Goal: Task Accomplishment & Management: Use online tool/utility

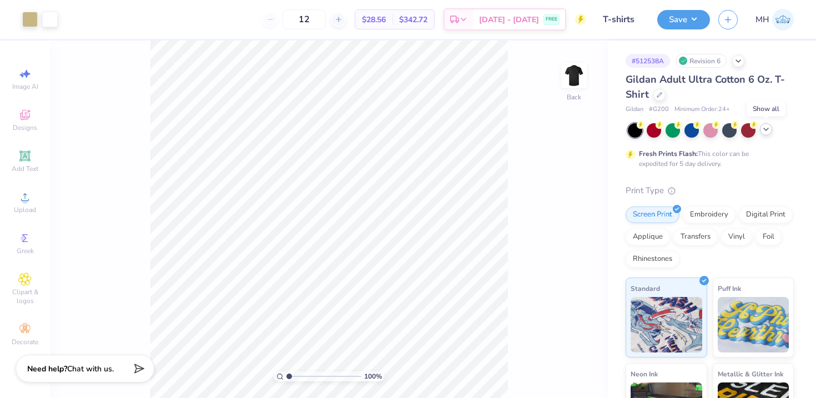
click at [763, 132] on icon at bounding box center [766, 129] width 9 height 9
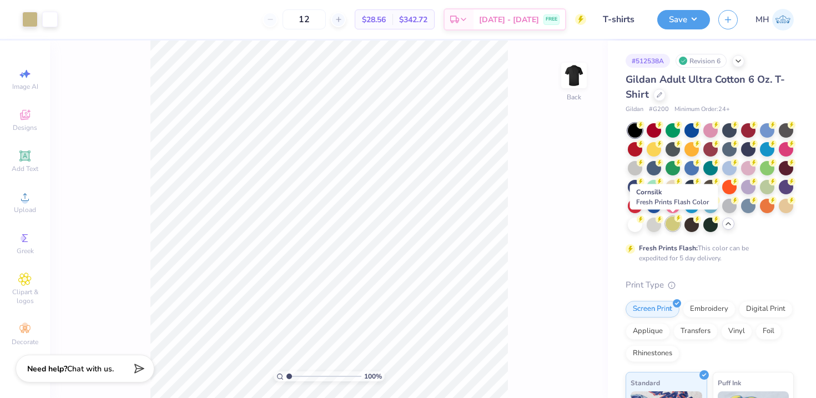
click at [673, 225] on div at bounding box center [673, 224] width 14 height 14
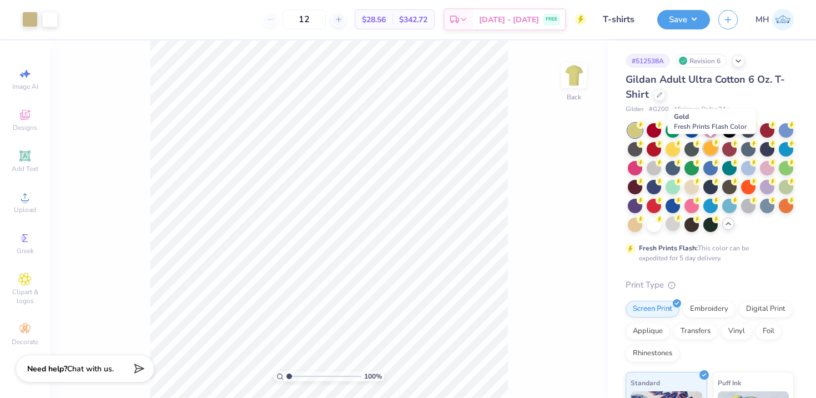
click at [706, 149] on div at bounding box center [710, 148] width 14 height 14
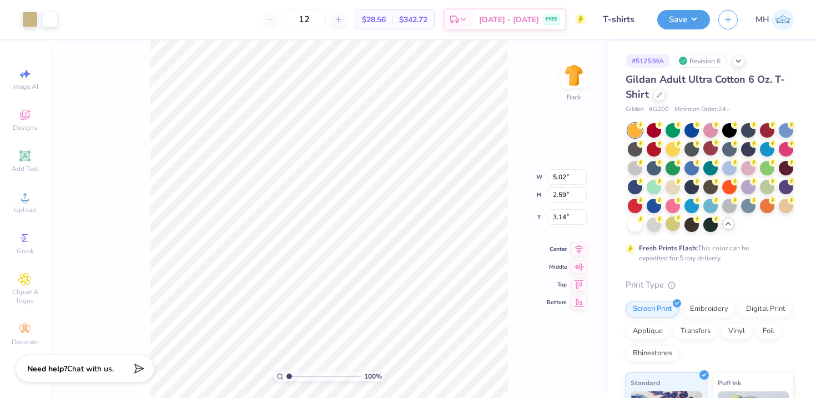
type input "3.00"
click at [44, 22] on div at bounding box center [50, 19] width 16 height 16
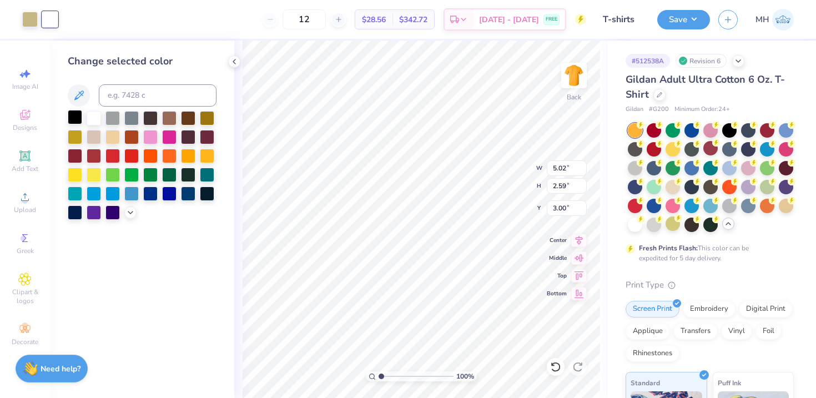
click at [75, 116] on div at bounding box center [75, 117] width 14 height 14
click at [240, 60] on div "100 % Back W 5.02 5.02 " H 2.59 2.59 " Y 3.00 3.00 " Center Middle Top Bottom" at bounding box center [421, 220] width 374 height 358
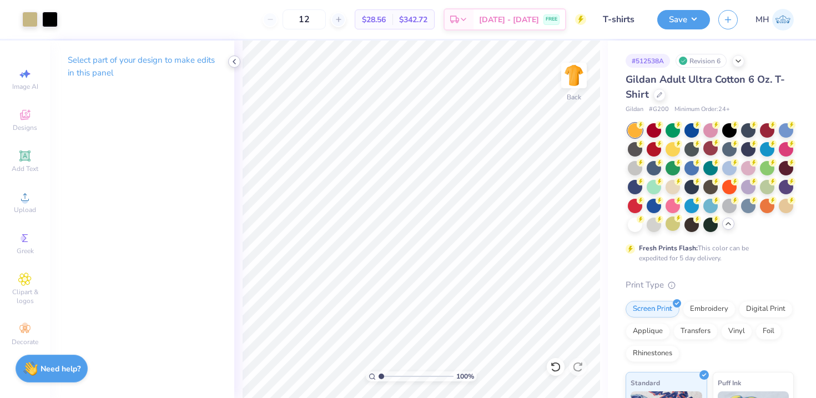
click at [231, 61] on icon at bounding box center [234, 61] width 9 height 9
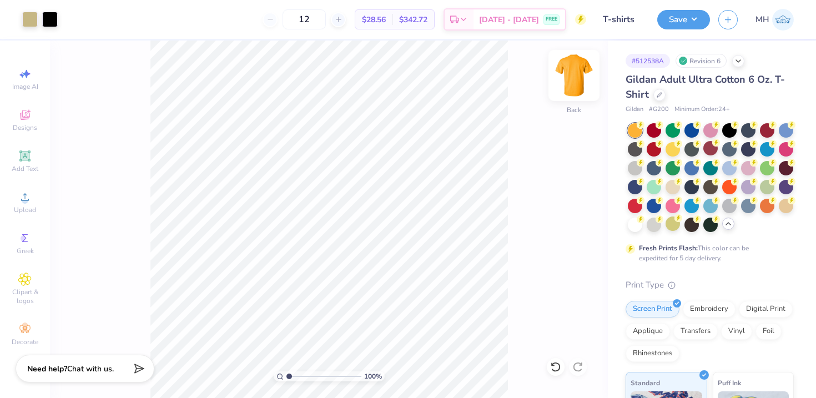
click at [568, 74] on img at bounding box center [574, 75] width 44 height 44
click at [548, 83] on div "100 % Front" at bounding box center [329, 220] width 558 height 358
click at [578, 79] on img at bounding box center [574, 75] width 44 height 44
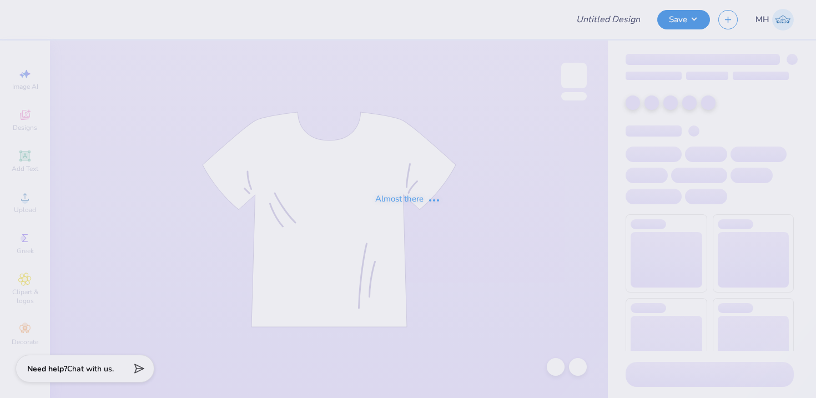
type input "Tees"
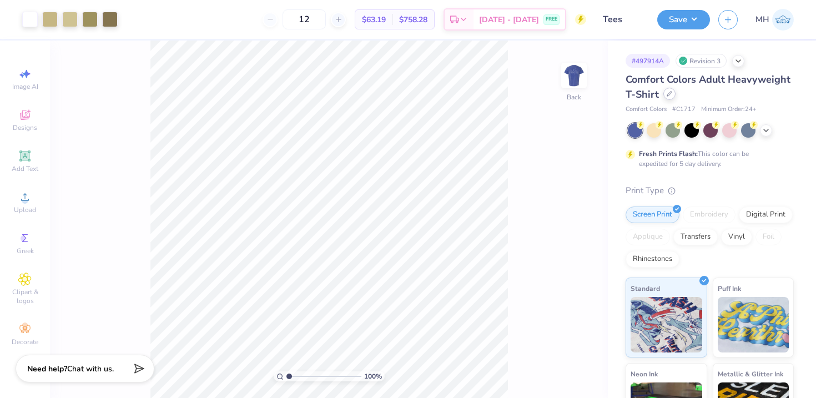
click at [671, 95] on div at bounding box center [669, 94] width 12 height 12
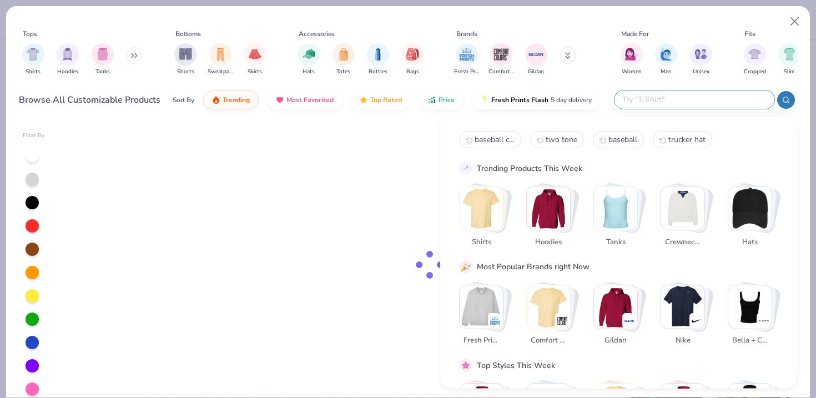
click at [717, 94] on input "text" at bounding box center [693, 99] width 145 height 13
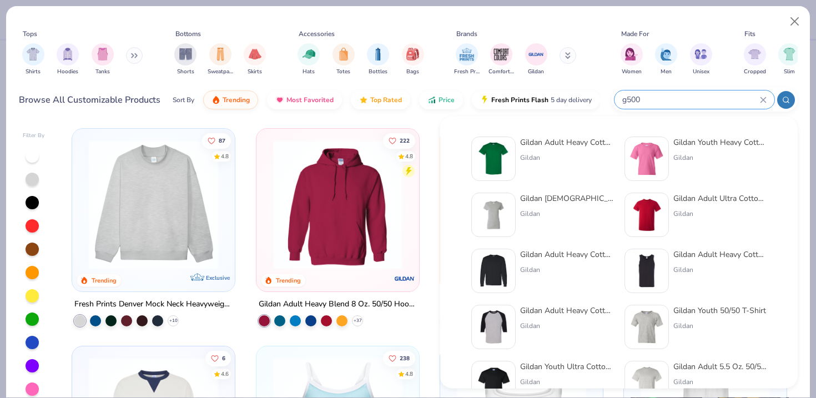
type input "g500"
click at [558, 147] on div "Gildan Adult Heavy Cotton T-Shirt" at bounding box center [566, 143] width 93 height 12
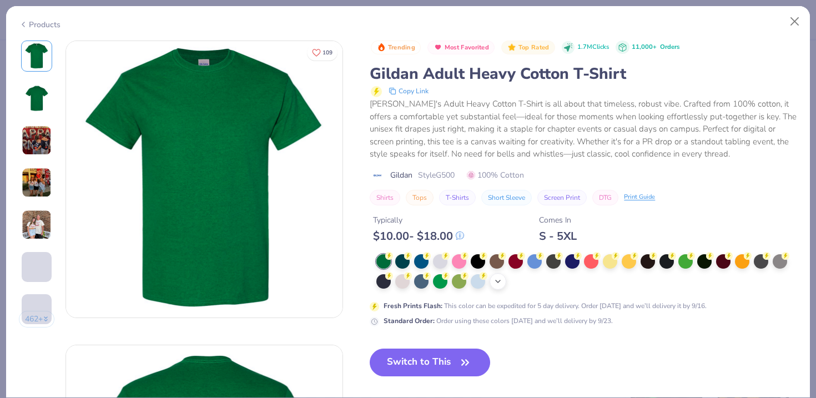
click at [501, 277] on icon at bounding box center [498, 281] width 9 height 9
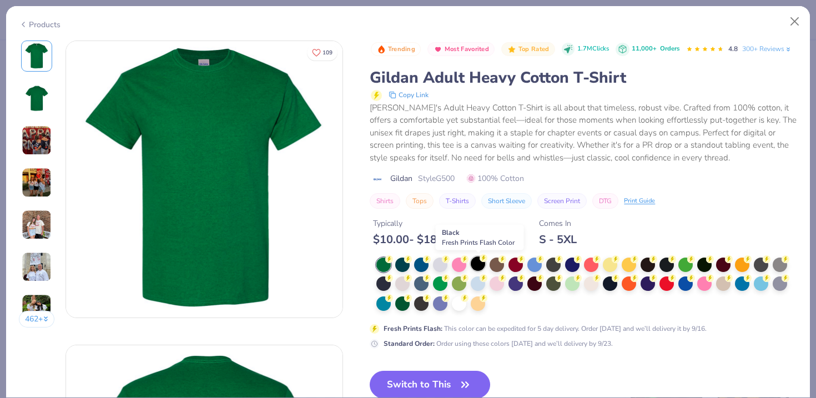
click at [479, 264] on div at bounding box center [478, 263] width 14 height 14
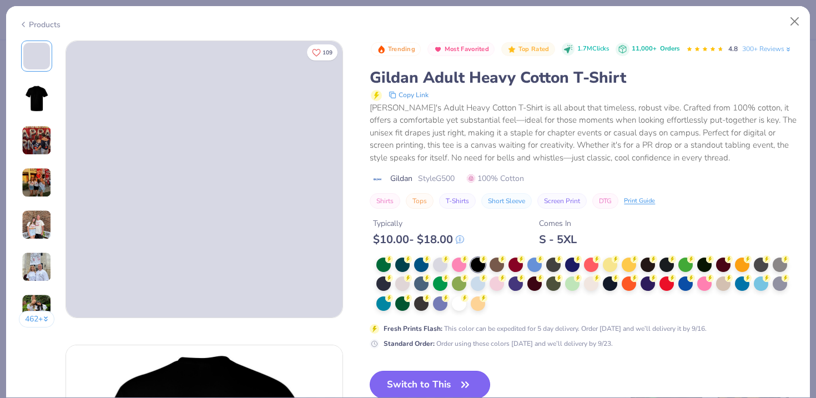
click at [444, 376] on button "Switch to This" at bounding box center [430, 385] width 120 height 28
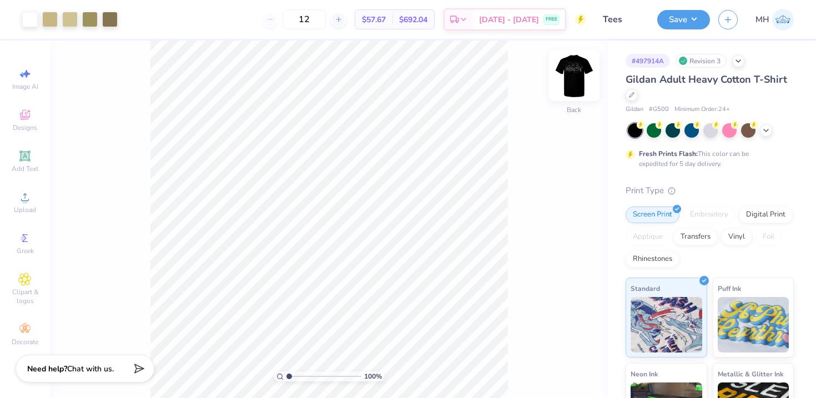
click at [566, 75] on img at bounding box center [574, 75] width 44 height 44
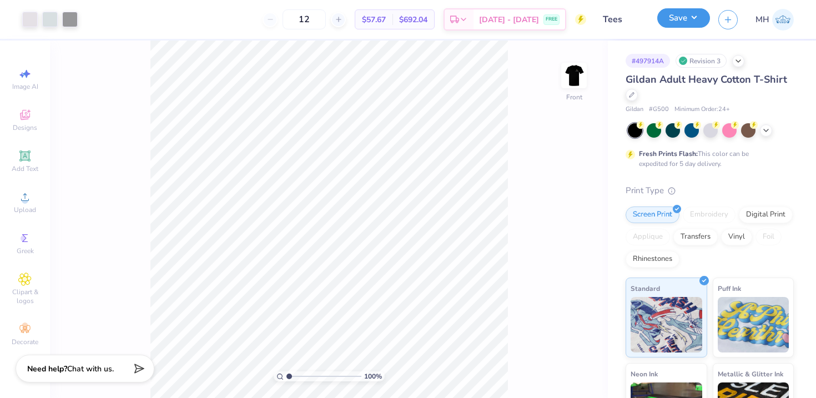
click at [688, 17] on button "Save" at bounding box center [683, 17] width 53 height 19
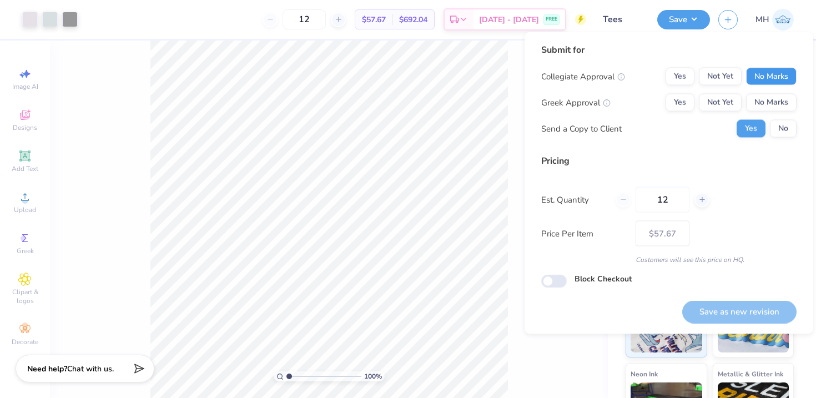
click at [760, 74] on button "No Marks" at bounding box center [771, 77] width 51 height 18
click at [766, 100] on button "No Marks" at bounding box center [771, 103] width 51 height 18
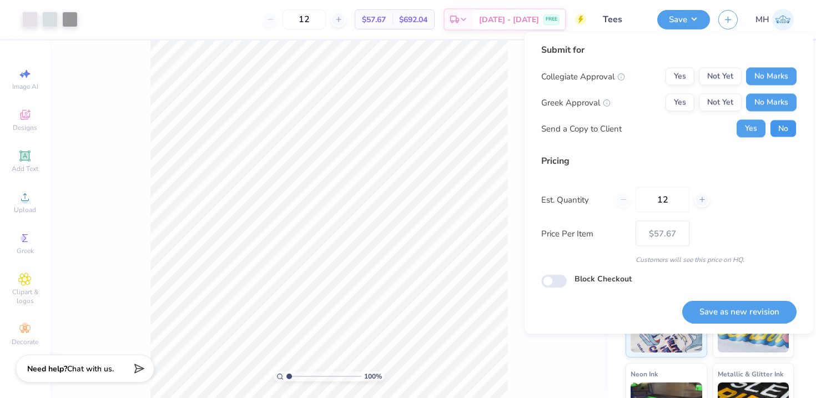
click at [783, 122] on button "No" at bounding box center [783, 129] width 27 height 18
click at [743, 302] on button "Save as new revision" at bounding box center [739, 311] width 114 height 23
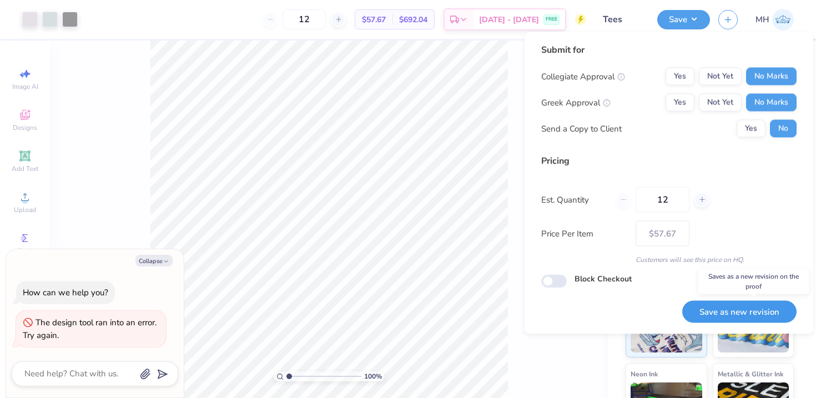
click at [743, 305] on button "Save as new revision" at bounding box center [739, 311] width 114 height 23
type input "$57.67"
type textarea "x"
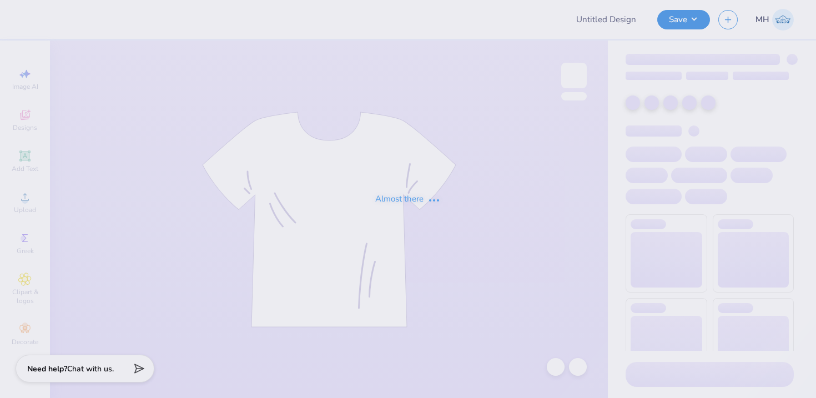
type input "Tees"
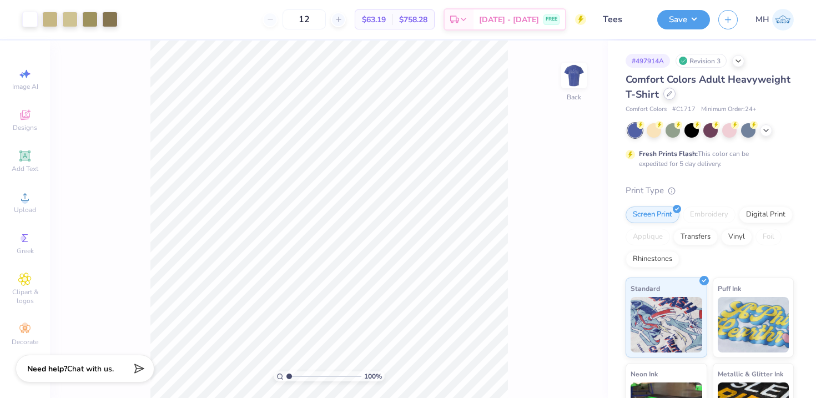
click at [668, 98] on div at bounding box center [669, 94] width 12 height 12
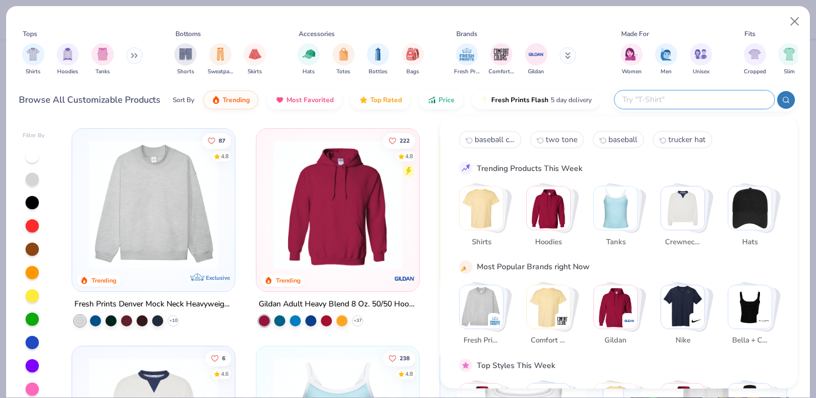
click at [684, 104] on input "text" at bounding box center [693, 99] width 145 height 13
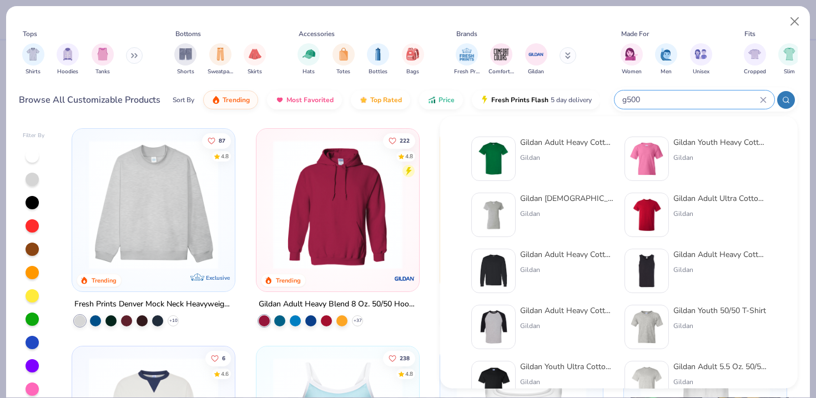
type input "g500"
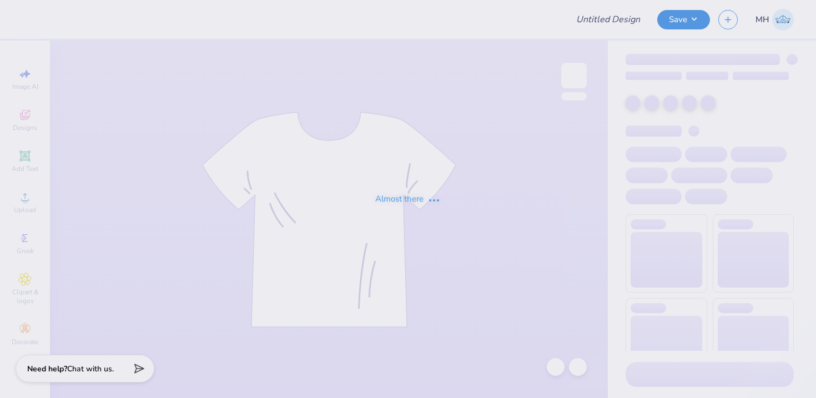
type input "Tees"
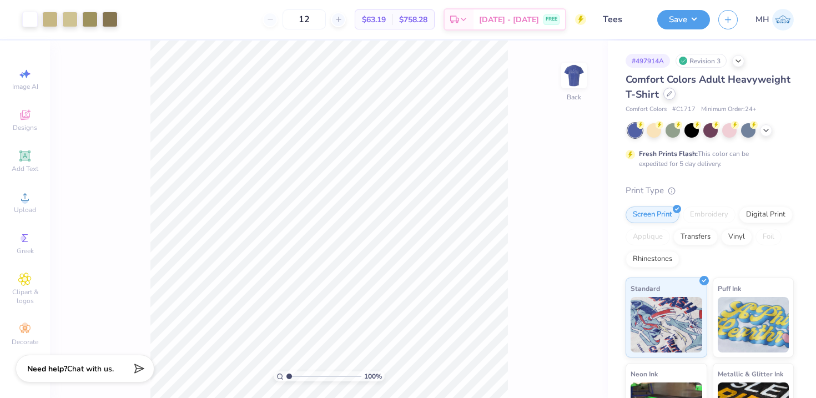
click at [668, 93] on icon at bounding box center [670, 94] width 6 height 6
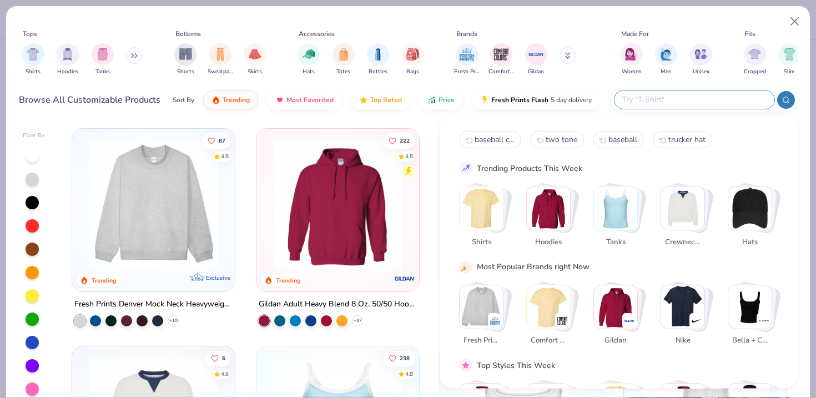
click at [687, 104] on input "text" at bounding box center [693, 99] width 145 height 13
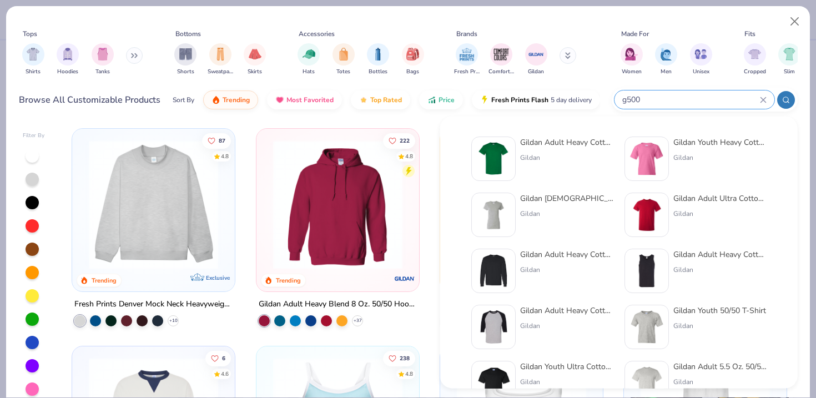
type input "g500"
click at [557, 151] on div "Gildan Adult Heavy Cotton T-Shirt Gildan" at bounding box center [566, 159] width 93 height 44
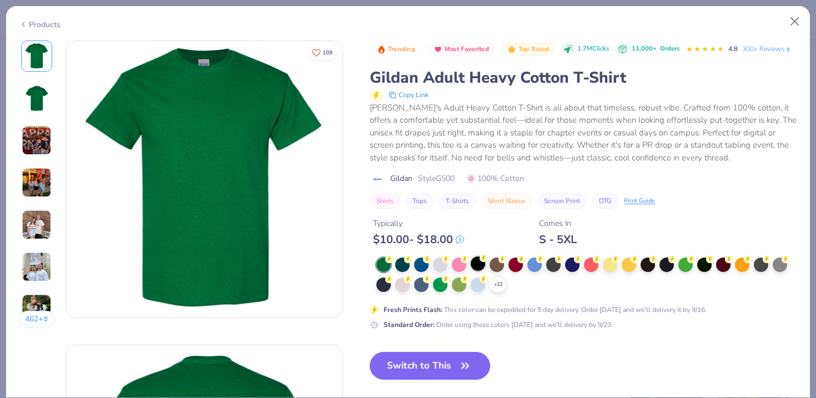
click at [475, 266] on div at bounding box center [478, 263] width 14 height 14
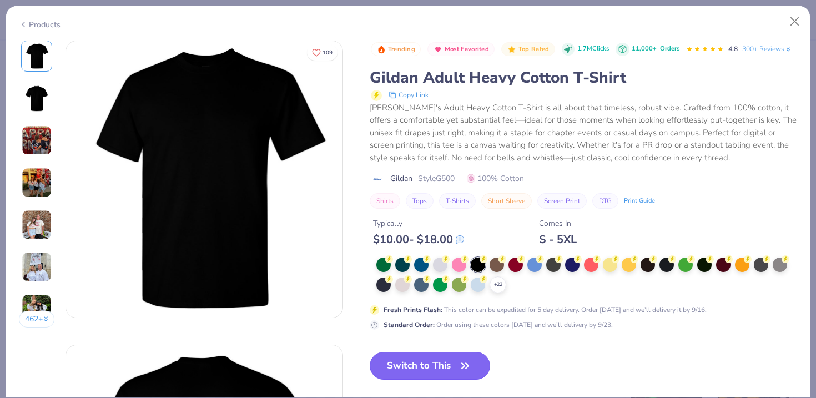
click at [440, 367] on button "Switch to This" at bounding box center [430, 366] width 120 height 28
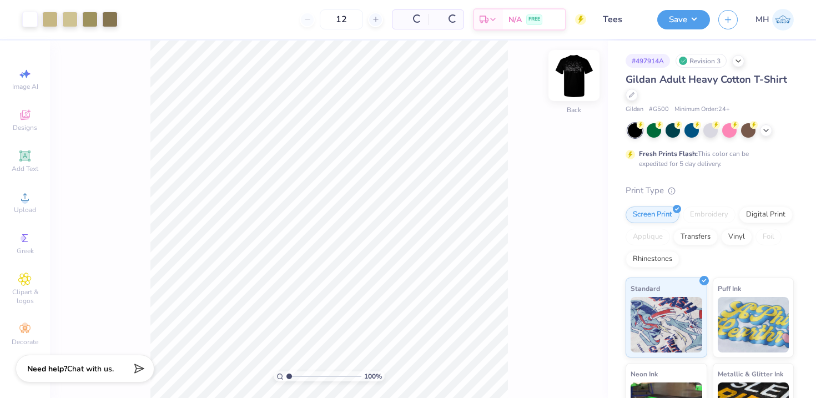
click at [573, 89] on img at bounding box center [574, 75] width 44 height 44
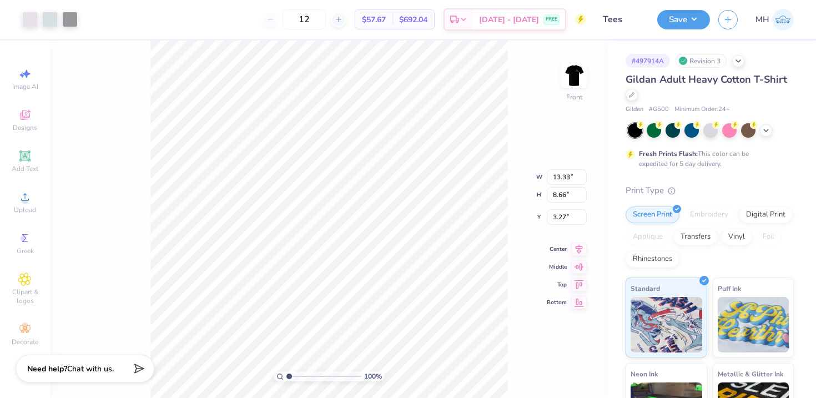
type input "3.00"
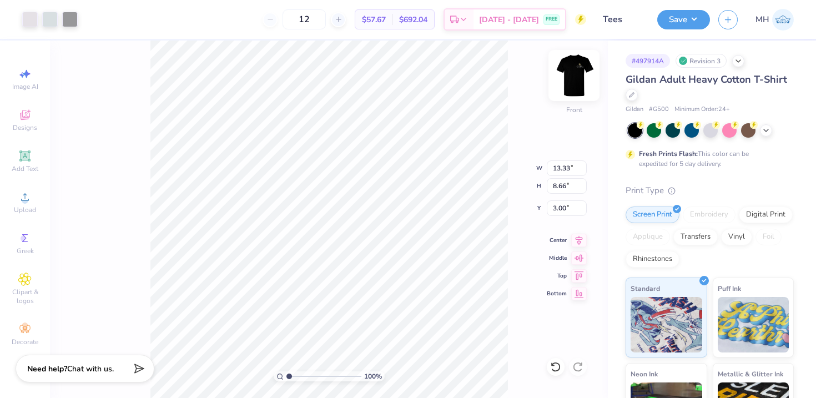
click at [585, 75] on img at bounding box center [574, 75] width 44 height 44
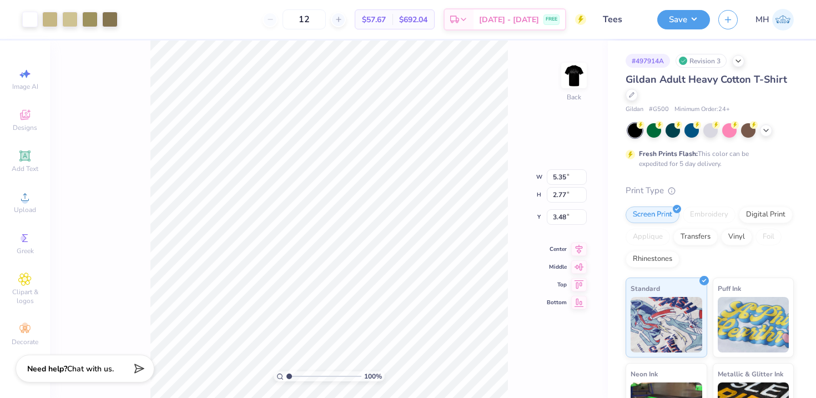
type input "3.00"
click at [696, 11] on button "Save" at bounding box center [683, 17] width 53 height 19
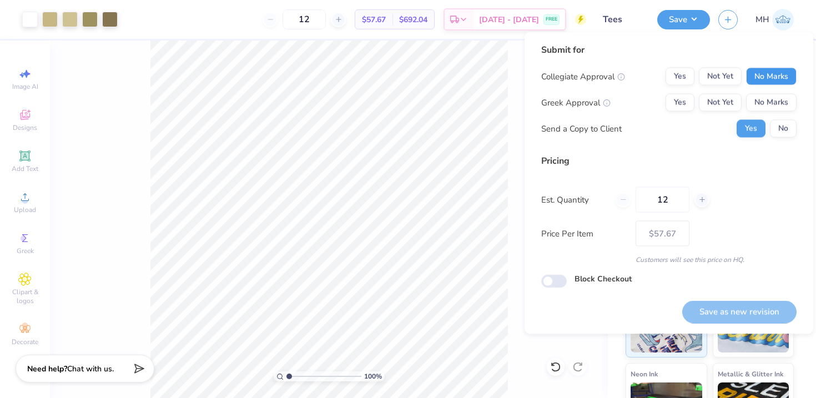
click at [773, 82] on button "No Marks" at bounding box center [771, 77] width 51 height 18
click at [773, 106] on button "No Marks" at bounding box center [771, 103] width 51 height 18
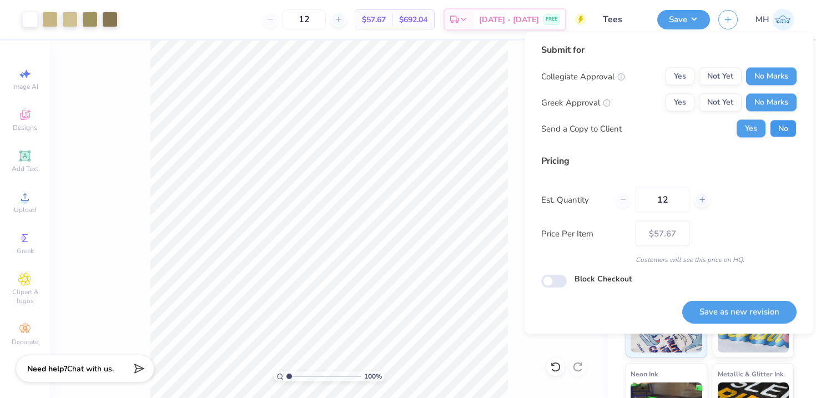
click at [779, 120] on button "No" at bounding box center [783, 129] width 27 height 18
click at [737, 318] on button "Save as new revision" at bounding box center [739, 311] width 114 height 23
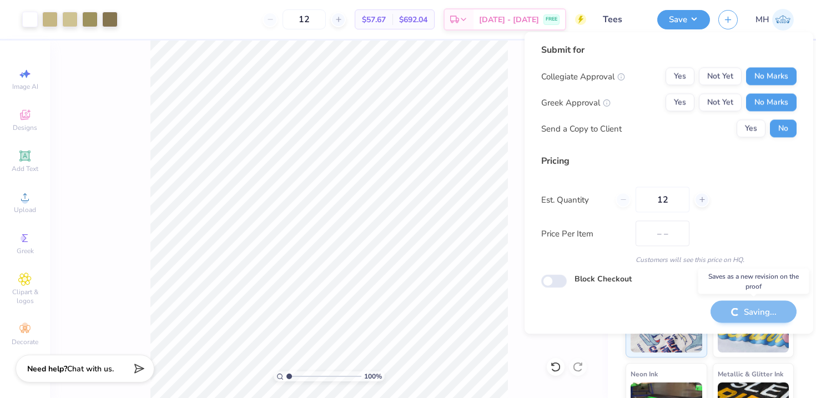
type input "$57.67"
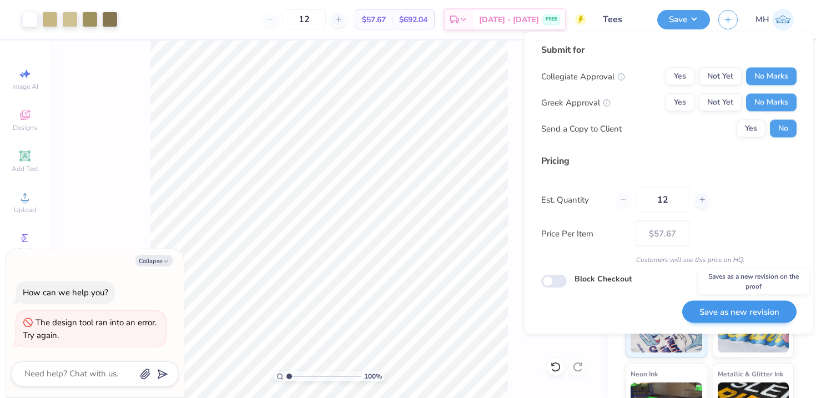
type textarea "x"
